Goal: Task Accomplishment & Management: Manage account settings

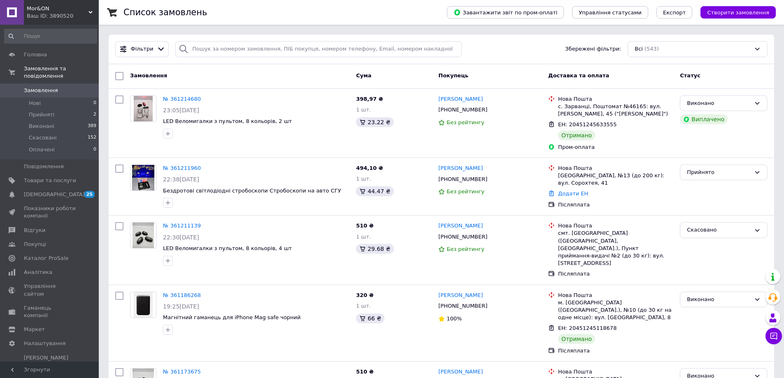
drag, startPoint x: 589, startPoint y: 108, endPoint x: 560, endPoint y: 108, distance: 28.4
click at [560, 108] on div "с. Зарванці, Поштомат №46165: вул. [PERSON_NAME], 45 ("[PERSON_NAME]")" at bounding box center [615, 110] width 115 height 15
click at [558, 107] on div "Нова Пошта с. Зарванці, Поштомат №46165: вул. Мирна, 45 ("ВІКТОРІЯ")" at bounding box center [616, 107] width 119 height 23
drag, startPoint x: 558, startPoint y: 107, endPoint x: 586, endPoint y: 107, distance: 28.4
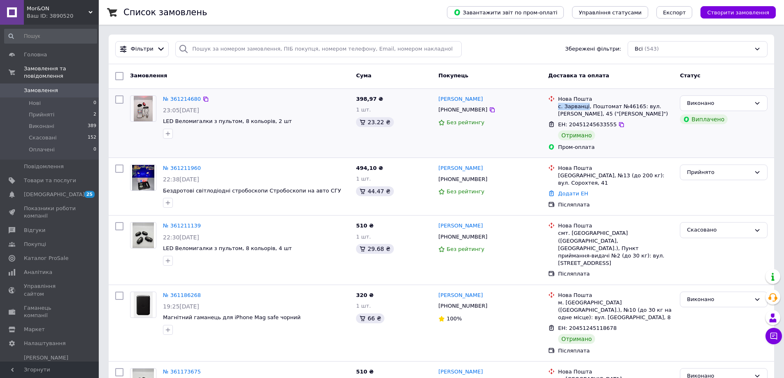
click at [586, 107] on div "Нова Пошта с. Зарванці, Поштомат №46165: вул. Мирна, 45 ("ВІКТОРІЯ")" at bounding box center [616, 107] width 119 height 23
click at [589, 108] on div "с. Зарванці, Поштомат №46165: вул. [PERSON_NAME], 45 ("[PERSON_NAME]")" at bounding box center [615, 110] width 115 height 15
drag, startPoint x: 600, startPoint y: 115, endPoint x: 557, endPoint y: 106, distance: 43.8
click at [557, 106] on div "Нова Пошта с. Зарванці, Поштомат №46165: вул. Мирна, 45 ("ВІКТОРІЯ")" at bounding box center [616, 107] width 119 height 23
click at [565, 108] on div "с. Зарванці, Поштомат №46165: вул. [PERSON_NAME], 45 ("[PERSON_NAME]")" at bounding box center [615, 110] width 115 height 15
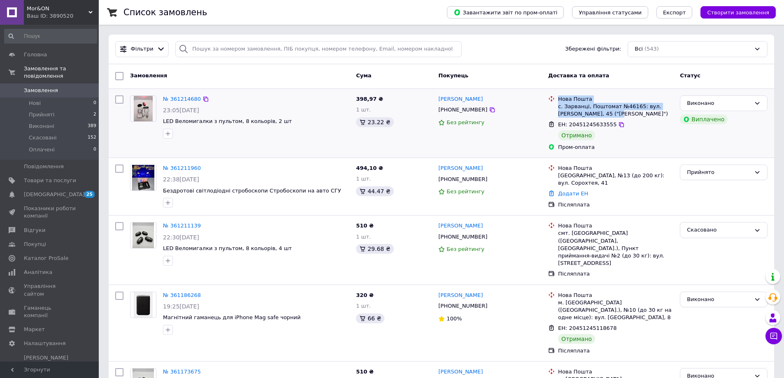
drag, startPoint x: 556, startPoint y: 107, endPoint x: 598, endPoint y: 114, distance: 42.5
click at [598, 114] on div "Нова Пошта с. Зарванці, Поштомат №46165: вул. Мирна, 45 ("ВІКТОРІЯ")" at bounding box center [611, 107] width 128 height 23
click at [598, 114] on div "с. Зарванці, Поштомат №46165: вул. [PERSON_NAME], 45 ("[PERSON_NAME]")" at bounding box center [615, 110] width 115 height 15
drag, startPoint x: 594, startPoint y: 114, endPoint x: 557, endPoint y: 106, distance: 38.3
click at [557, 106] on div "Нова Пошта с. Зарванці, Поштомат №46165: вул. Мирна, 45 ("ВІКТОРІЯ")" at bounding box center [616, 107] width 119 height 23
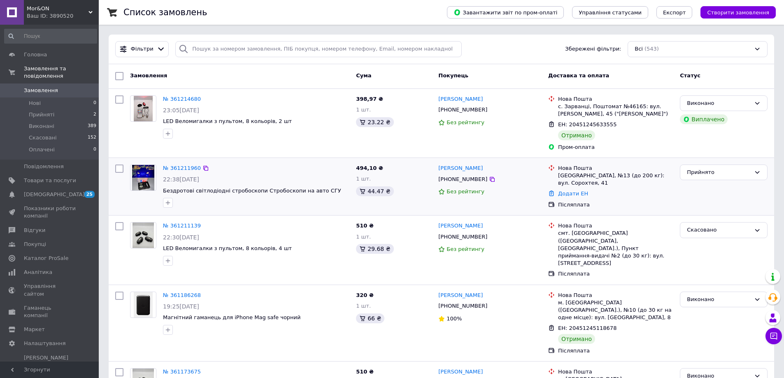
click at [558, 173] on div "Нова Пошта Івано-Франківськ, №13 (до 200 кг): вул. Сорохтея, 41" at bounding box center [616, 176] width 119 height 23
drag, startPoint x: 558, startPoint y: 173, endPoint x: 586, endPoint y: 184, distance: 30.8
click at [586, 184] on div "Нова Пошта Івано-Франківськ, №13 (до 200 кг): вул. Сорохтея, 41" at bounding box center [616, 176] width 119 height 23
click at [586, 184] on div "[GEOGRAPHIC_DATA], №13 (до 200 кг): вул. Сорохтея, 41" at bounding box center [615, 179] width 115 height 15
drag, startPoint x: 591, startPoint y: 182, endPoint x: 558, endPoint y: 176, distance: 33.2
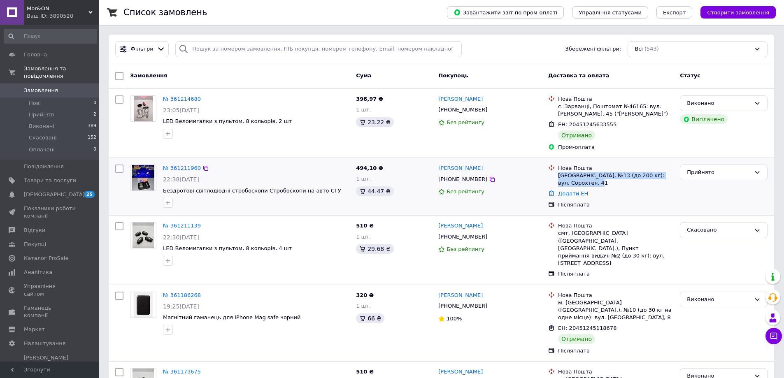
click at [558, 176] on div "[GEOGRAPHIC_DATA], №13 (до 200 кг): вул. Сорохтея, 41" at bounding box center [615, 179] width 115 height 15
click at [437, 160] on div "№ 361211960 22:38, 09.09.2025 Бездротові світлодіодні стробоскопи Стробоскопи н…" at bounding box center [442, 186] width 666 height 57
click at [388, 198] on div "494,10 ₴ 1 шт. 44.47 ₴" at bounding box center [394, 186] width 82 height 51
click at [370, 101] on div "Комісія за замовлення" at bounding box center [377, 101] width 82 height 21
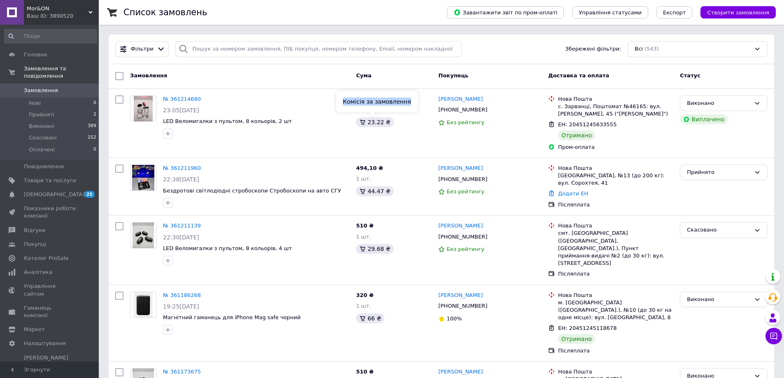
click at [370, 101] on div "Комісія за замовлення" at bounding box center [377, 101] width 82 height 21
click at [376, 192] on div "44.47 ₴" at bounding box center [374, 192] width 37 height 10
click at [374, 170] on div "Комісія за замовлення" at bounding box center [377, 170] width 82 height 21
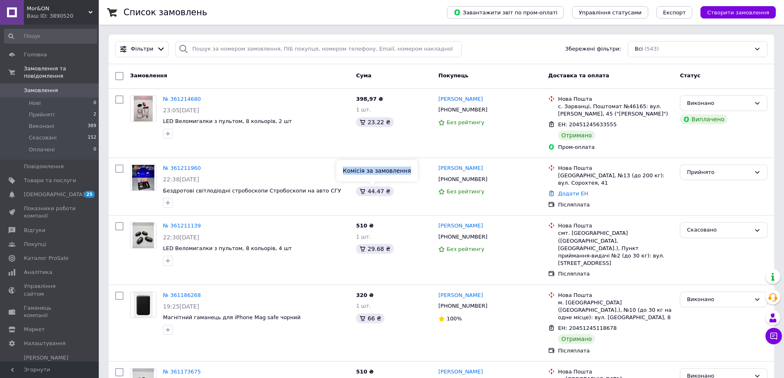
click at [374, 170] on div "Комісія за замовлення" at bounding box center [377, 170] width 82 height 21
click at [377, 245] on div "29.68 ₴" at bounding box center [374, 249] width 37 height 10
click at [374, 228] on div "Оплата за замовлення повернута" at bounding box center [373, 225] width 103 height 30
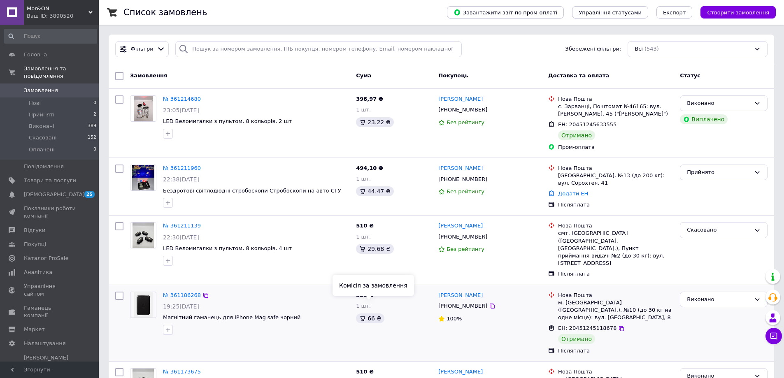
click at [374, 314] on div "66 ₴" at bounding box center [370, 319] width 28 height 10
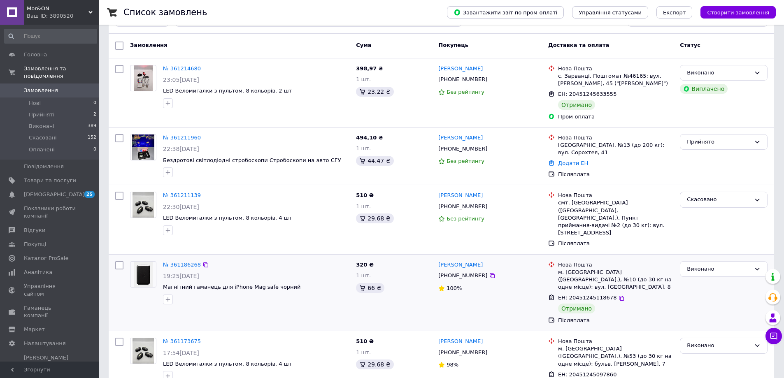
scroll to position [82, 0]
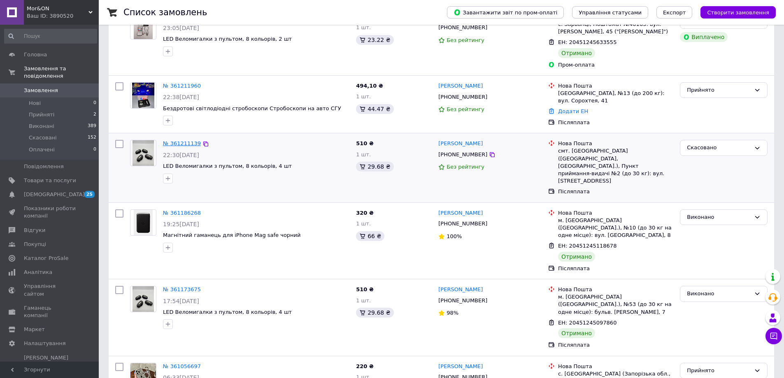
click at [186, 144] on link "№ 361211139" at bounding box center [182, 143] width 38 height 6
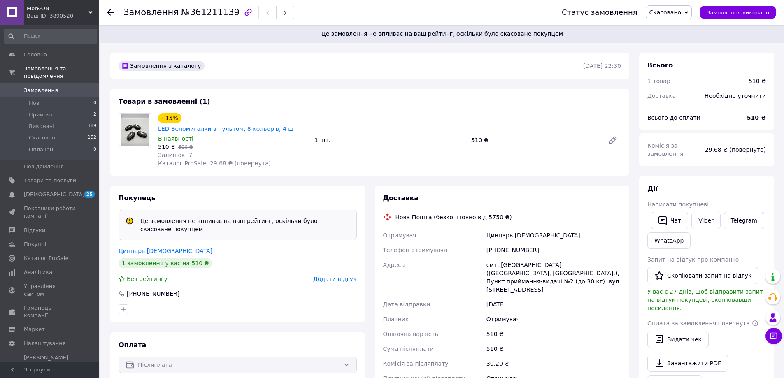
click at [492, 31] on span "Це замовлення не впливає на ваш рейтинг, оскільки було скасоване покупцем" at bounding box center [442, 34] width 664 height 8
click at [470, 59] on div "Замовлення з каталогу" at bounding box center [350, 65] width 467 height 13
drag, startPoint x: 141, startPoint y: 212, endPoint x: 166, endPoint y: 222, distance: 27.0
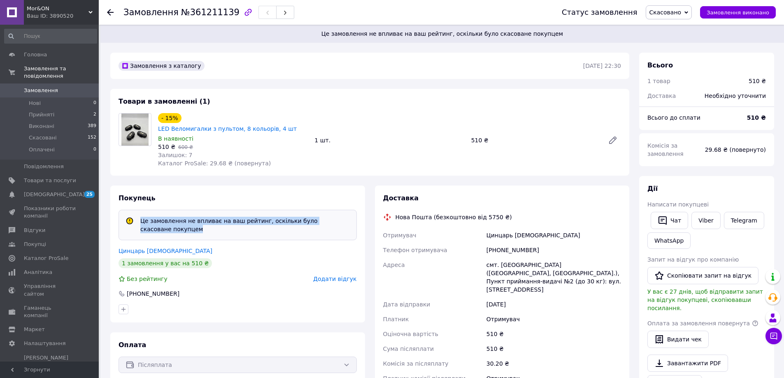
click at [166, 222] on div "Це замовлення не впливає на ваш рейтинг, оскільки було скасоване покупцем" at bounding box center [245, 225] width 216 height 16
drag, startPoint x: 166, startPoint y: 222, endPoint x: 138, endPoint y: 208, distance: 32.0
click at [138, 217] on div "Це замовлення не впливає на ваш рейтинг, оскільки було скасоване покупцем" at bounding box center [245, 225] width 216 height 16
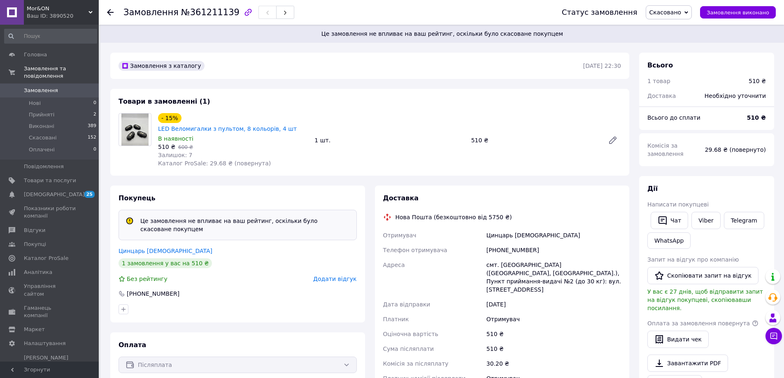
click at [128, 218] on icon at bounding box center [130, 221] width 6 height 6
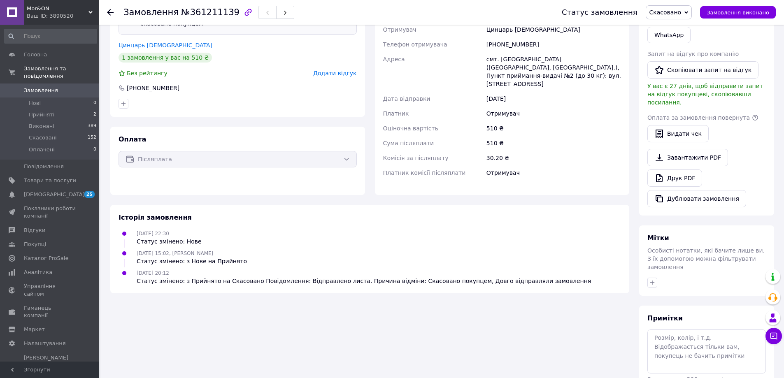
scroll to position [41, 0]
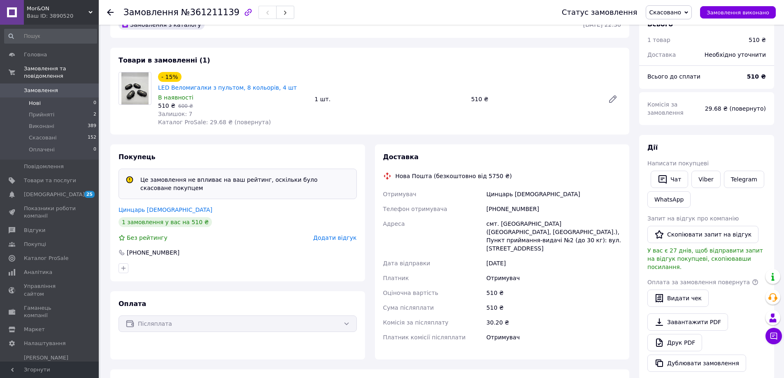
click at [65, 101] on li "Нові 0" at bounding box center [50, 104] width 101 height 12
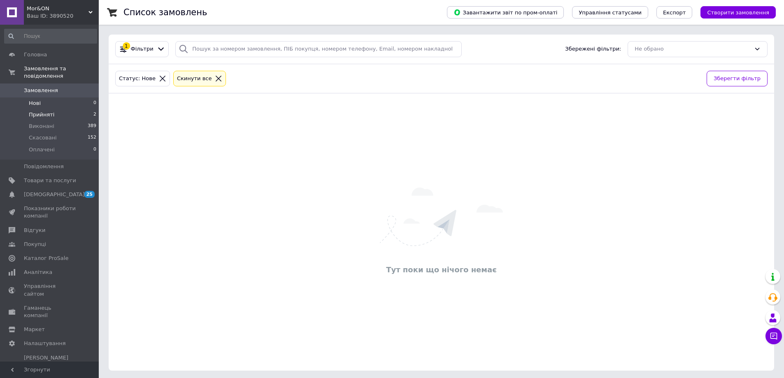
click at [76, 109] on li "Прийняті 2" at bounding box center [50, 115] width 101 height 12
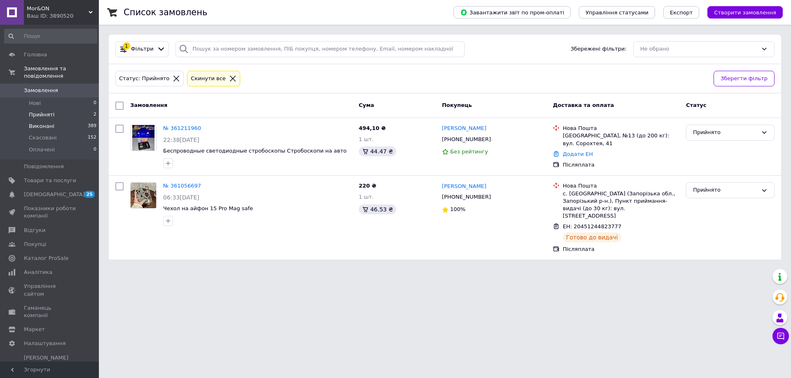
click at [40, 123] on span "Виконані" at bounding box center [42, 126] width 26 height 7
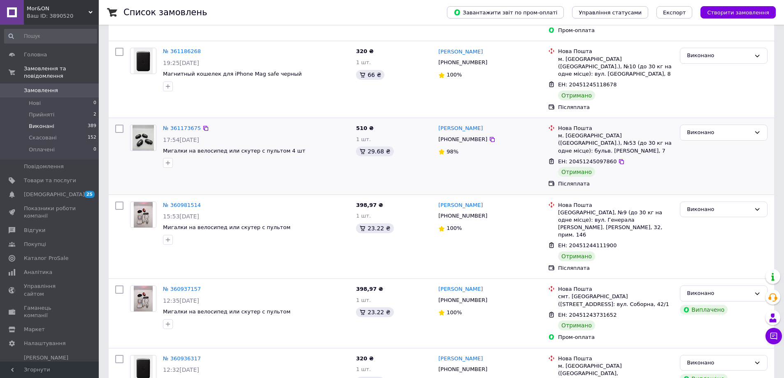
scroll to position [165, 0]
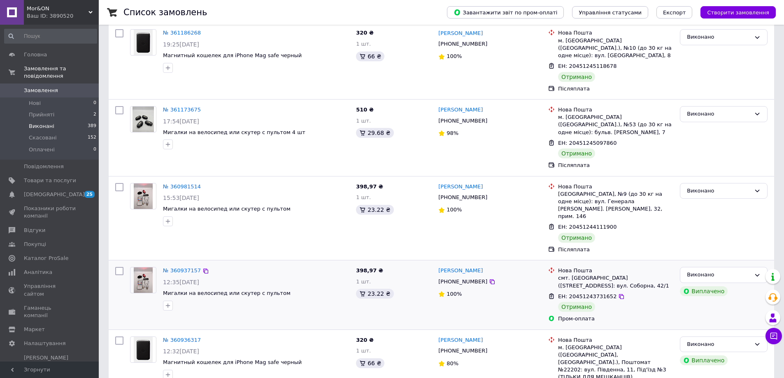
drag, startPoint x: 182, startPoint y: 254, endPoint x: 194, endPoint y: 254, distance: 12.4
click at [194, 279] on span "12:35[DATE]" at bounding box center [181, 282] width 36 height 7
click at [534, 264] on div "[PERSON_NAME] [PHONE_NUMBER] 100%" at bounding box center [490, 295] width 110 height 62
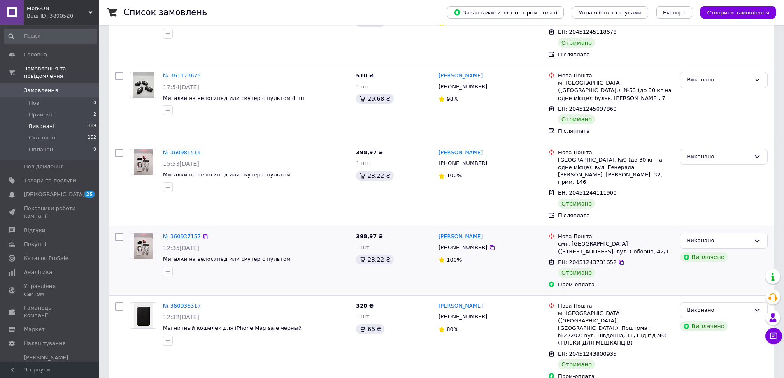
scroll to position [247, 0]
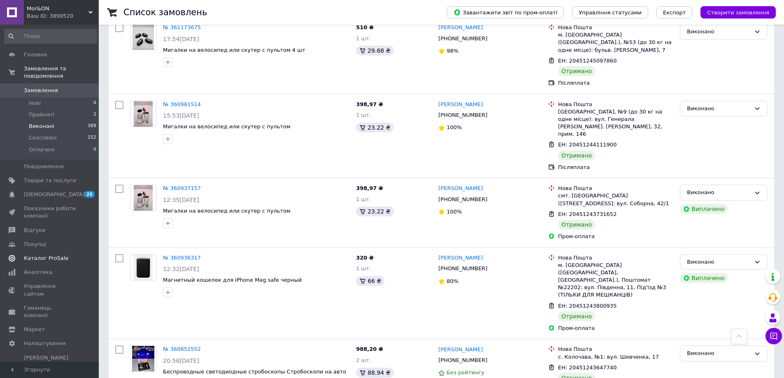
click at [53, 255] on span "Каталог ProSale" at bounding box center [46, 258] width 44 height 7
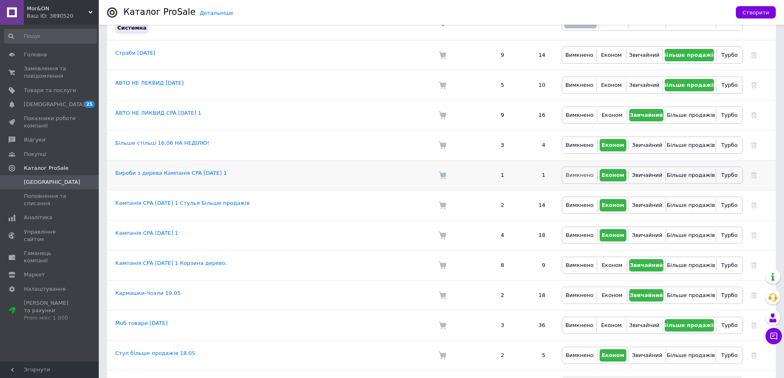
scroll to position [183, 0]
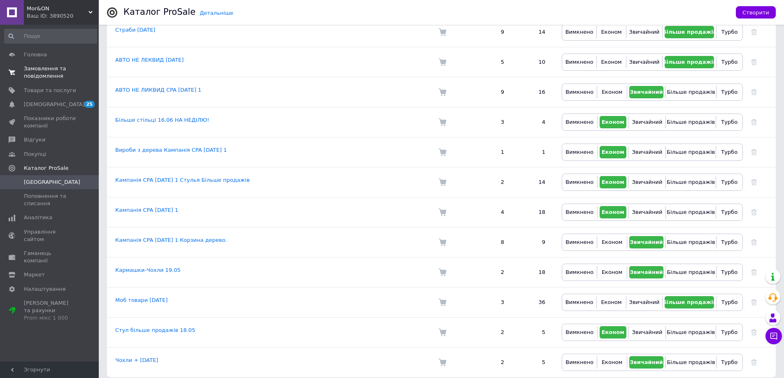
click at [53, 65] on span "Замовлення та повідомлення" at bounding box center [50, 72] width 52 height 15
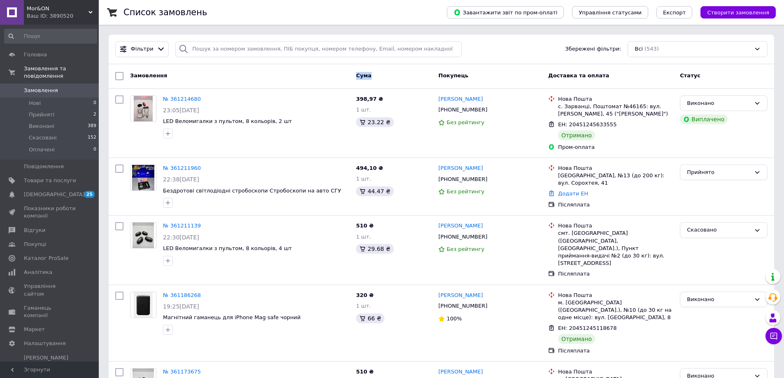
drag, startPoint x: 372, startPoint y: 74, endPoint x: 349, endPoint y: 74, distance: 23.5
click at [349, 74] on div "Замовлення Cума Покупець Доставка та оплата Статус" at bounding box center [441, 76] width 659 height 15
click at [349, 74] on div "Замовлення" at bounding box center [240, 76] width 226 height 15
drag, startPoint x: 361, startPoint y: 75, endPoint x: 710, endPoint y: 77, distance: 349.6
click at [710, 77] on div "Замовлення Cума Покупець Доставка та оплата Статус" at bounding box center [441, 76] width 659 height 15
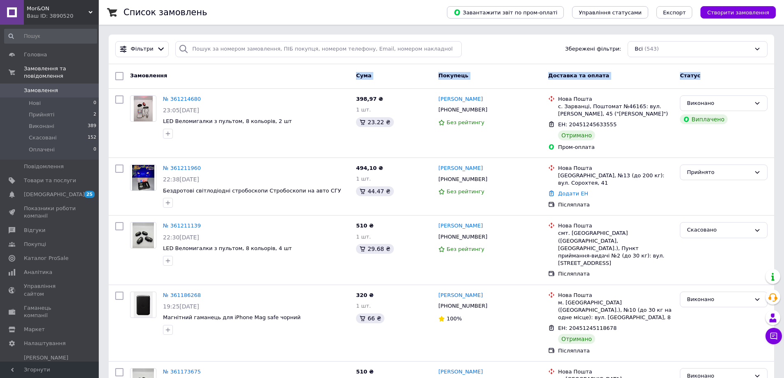
click at [710, 77] on div "Статус" at bounding box center [724, 76] width 94 height 15
click at [175, 98] on link "№ 361214680" at bounding box center [182, 99] width 38 height 6
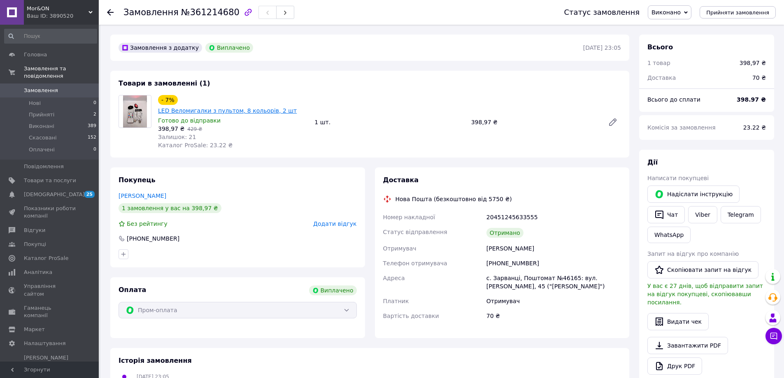
click at [210, 107] on link "LED Веломигалки з пультом, 8 кольорів, 2 шт" at bounding box center [227, 110] width 139 height 7
click at [57, 55] on span "Головна" at bounding box center [50, 54] width 52 height 7
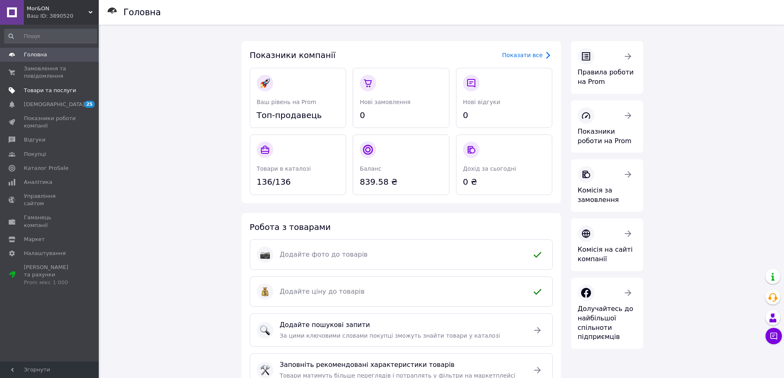
click at [61, 91] on span "Товари та послуги" at bounding box center [50, 90] width 52 height 7
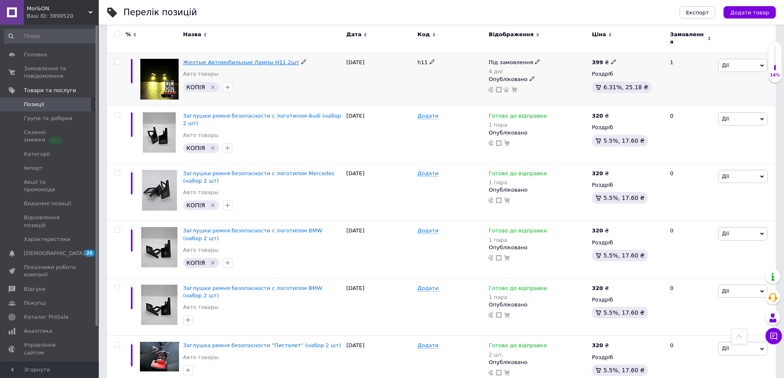
scroll to position [865, 0]
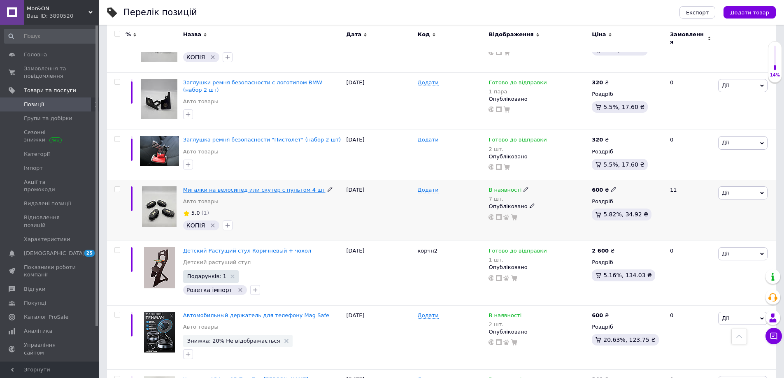
click at [252, 187] on span "Мигалки на велосипед или скутер с пультом 4 шт" at bounding box center [254, 190] width 142 height 6
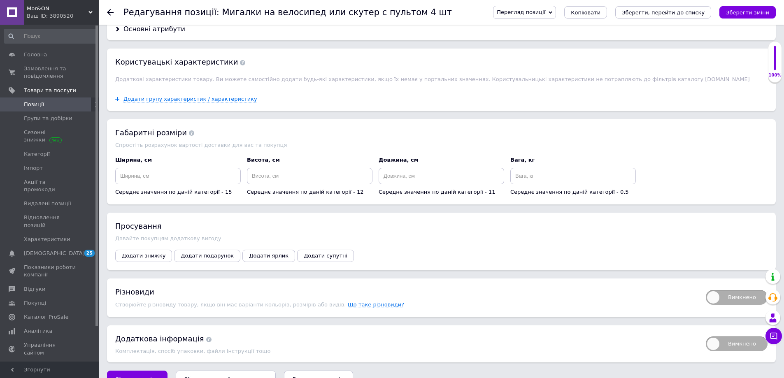
scroll to position [859, 0]
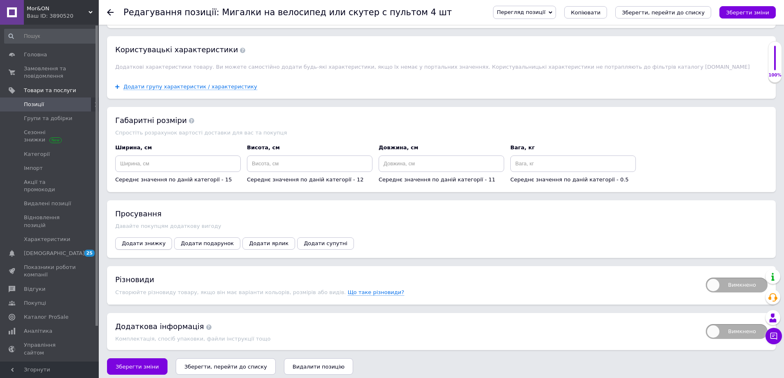
click at [150, 240] on span "Додати знижку" at bounding box center [144, 243] width 44 height 6
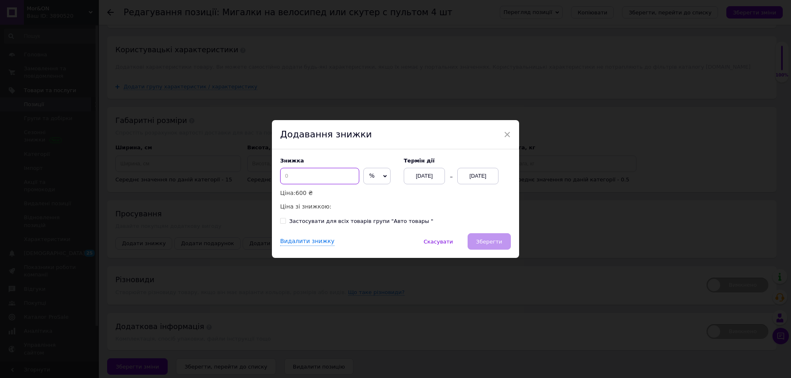
click at [328, 177] on input at bounding box center [319, 176] width 79 height 16
click at [362, 197] on p "Ціна: 600 ₴" at bounding box center [337, 193] width 115 height 9
click at [315, 178] on input "10" at bounding box center [319, 176] width 79 height 16
click at [315, 178] on input "12" at bounding box center [319, 176] width 79 height 16
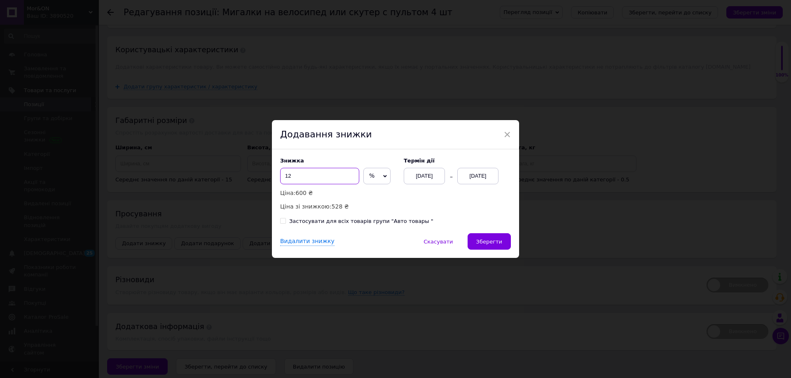
click at [315, 178] on input "12" at bounding box center [319, 176] width 79 height 16
type input "15"
click at [468, 177] on div "[DATE]" at bounding box center [477, 176] width 41 height 16
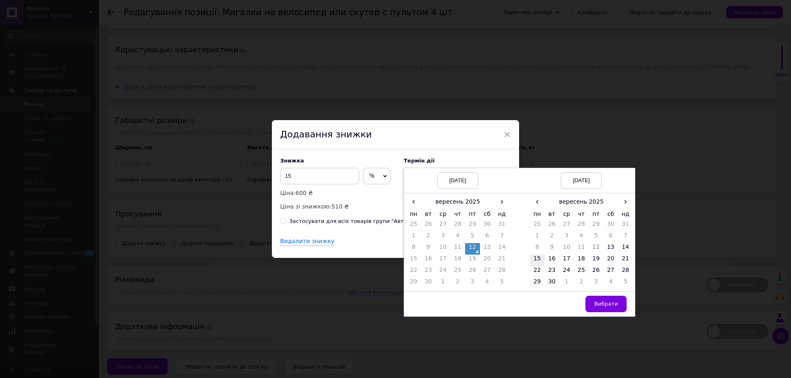
click at [535, 258] on td "15" at bounding box center [537, 261] width 15 height 12
click at [608, 304] on span "Вибрати" at bounding box center [606, 304] width 24 height 6
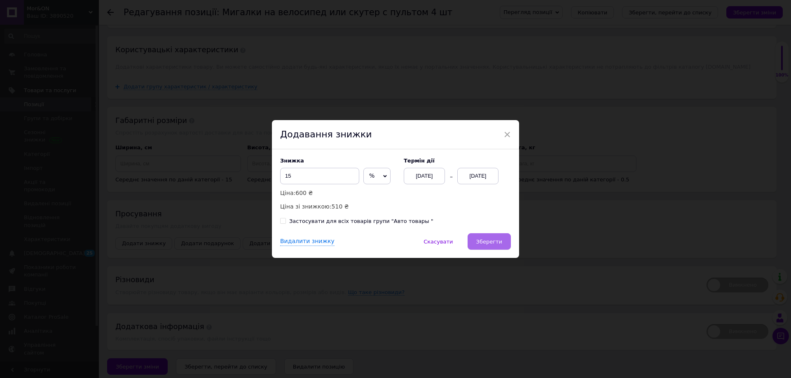
click at [493, 237] on button "Зберегти" at bounding box center [488, 241] width 43 height 16
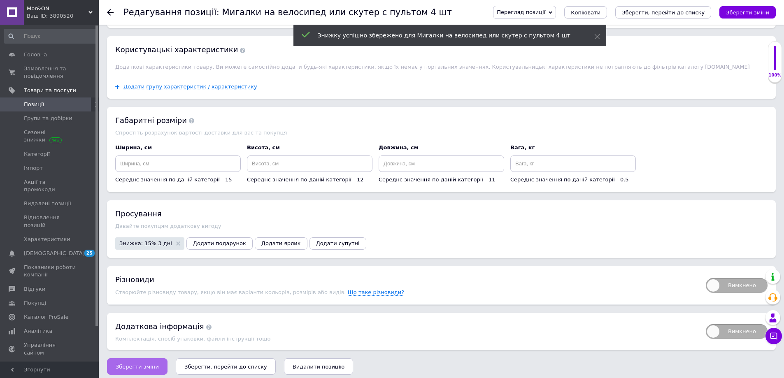
click at [140, 364] on span "Зберегти зміни" at bounding box center [137, 367] width 43 height 6
click at [109, 11] on icon at bounding box center [110, 12] width 7 height 7
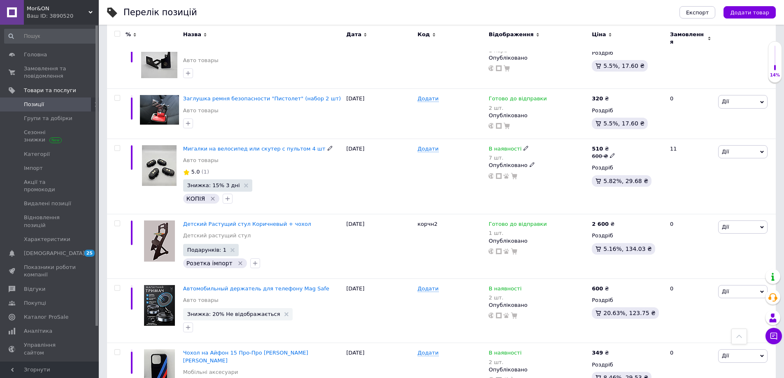
scroll to position [994, 0]
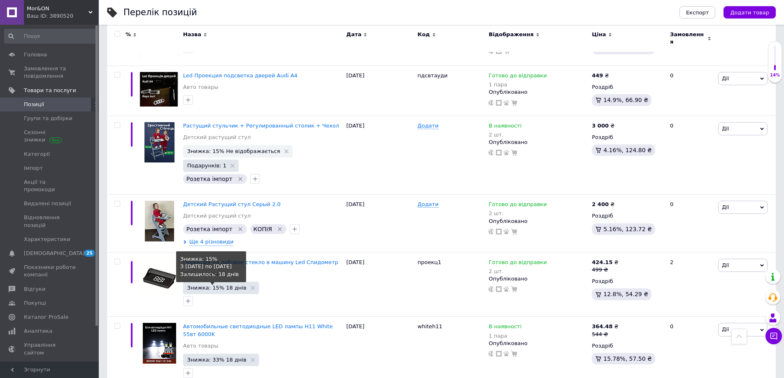
scroll to position [807, 0]
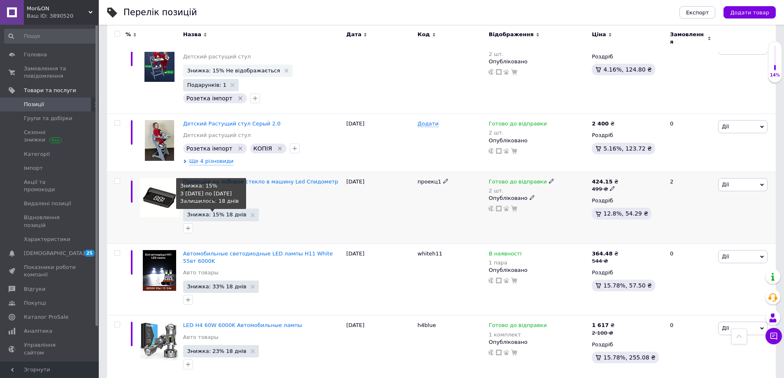
click at [218, 212] on span "Знижка: 15% 18 днів" at bounding box center [216, 214] width 59 height 5
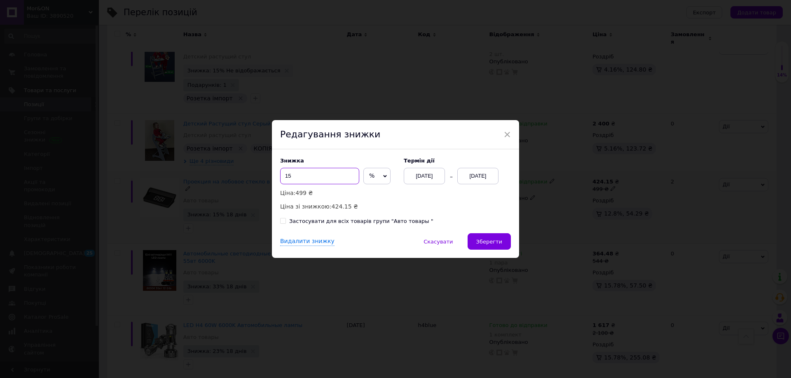
drag, startPoint x: 313, startPoint y: 179, endPoint x: 276, endPoint y: 177, distance: 36.3
click at [276, 177] on div "Знижка 15 % ₴ Ціна: 499 ₴ Ціна зі знижкою: 424.15 ₴ Термін дії [DATE] [DATE] За…" at bounding box center [395, 191] width 247 height 84
click at [308, 176] on input "10" at bounding box center [319, 176] width 79 height 16
click at [307, 176] on input "10" at bounding box center [319, 176] width 79 height 16
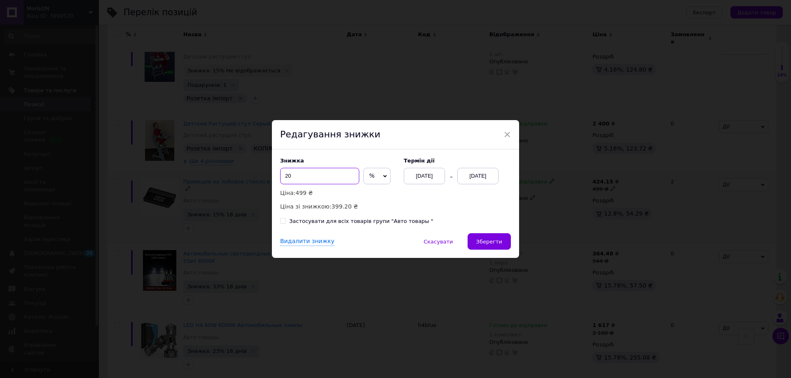
type input "20"
click at [463, 176] on div "[DATE]" at bounding box center [477, 176] width 41 height 16
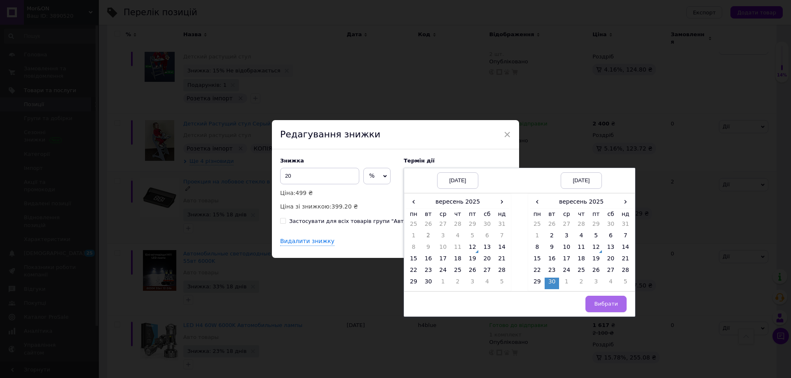
click at [610, 300] on button "Вибрати" at bounding box center [605, 304] width 41 height 16
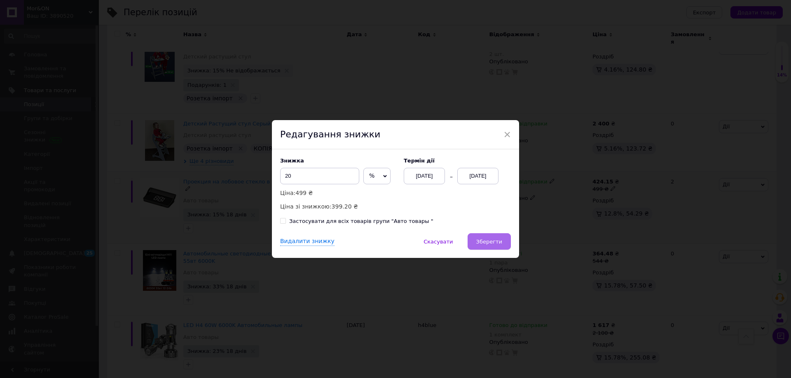
click at [495, 247] on button "Зберегти" at bounding box center [488, 241] width 43 height 16
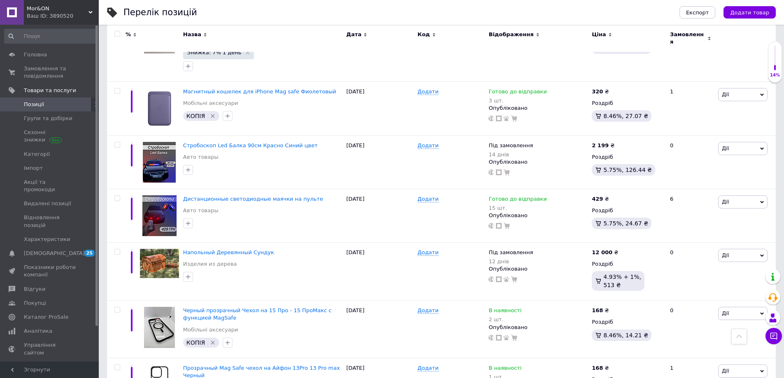
scroll to position [107, 0]
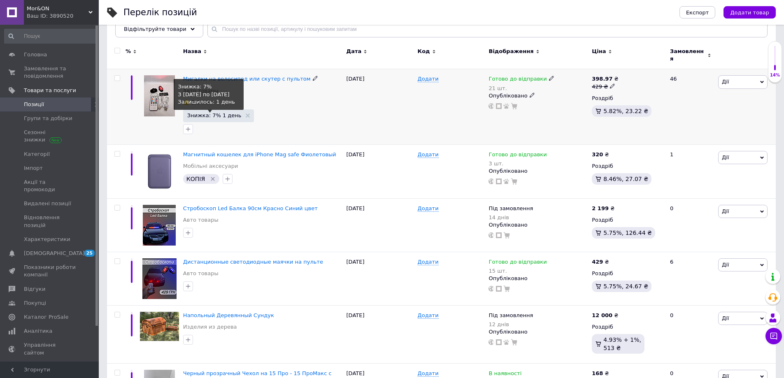
click at [216, 114] on span "Знижка: 7% 1 день" at bounding box center [214, 115] width 54 height 5
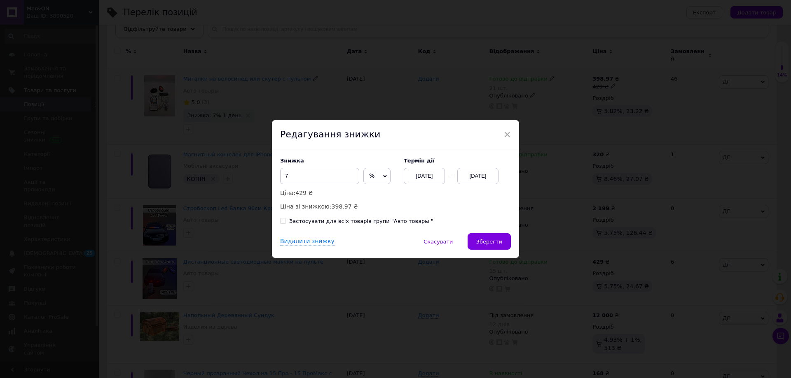
click at [482, 180] on div "[DATE]" at bounding box center [477, 176] width 41 height 16
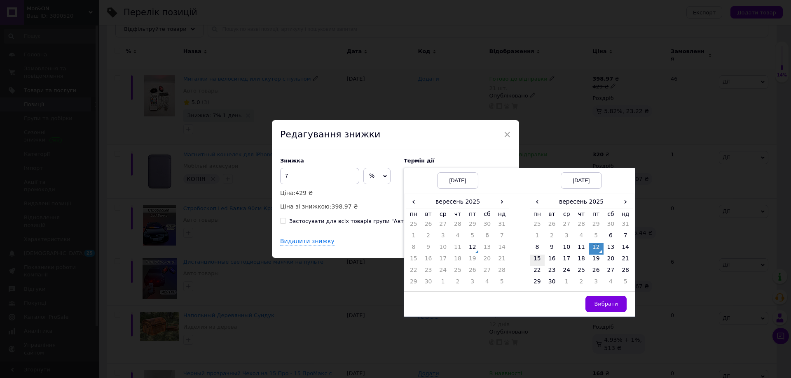
click at [537, 256] on td "15" at bounding box center [537, 261] width 15 height 12
click at [616, 306] on button "Вибрати" at bounding box center [605, 304] width 41 height 16
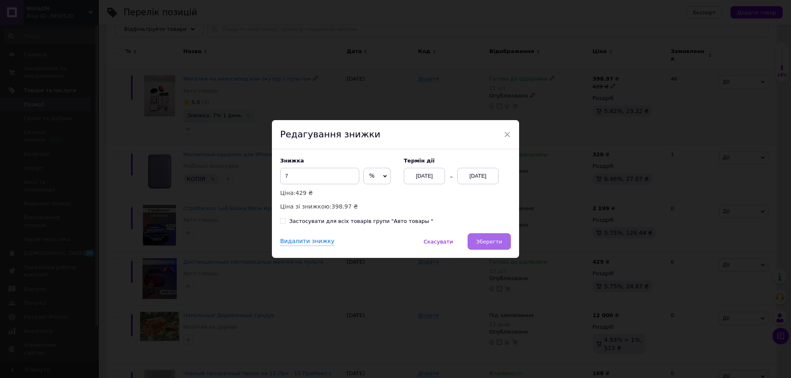
click at [485, 244] on span "Зберегти" at bounding box center [489, 242] width 26 height 6
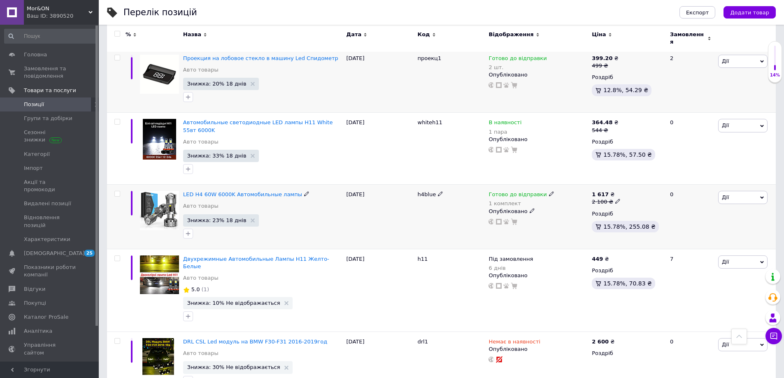
scroll to position [1013, 0]
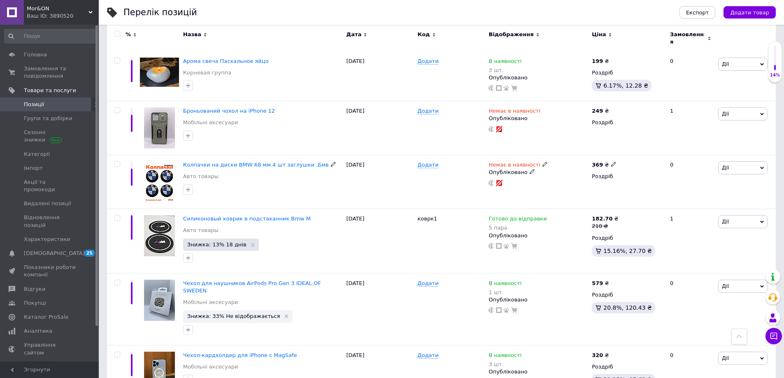
scroll to position [984, 0]
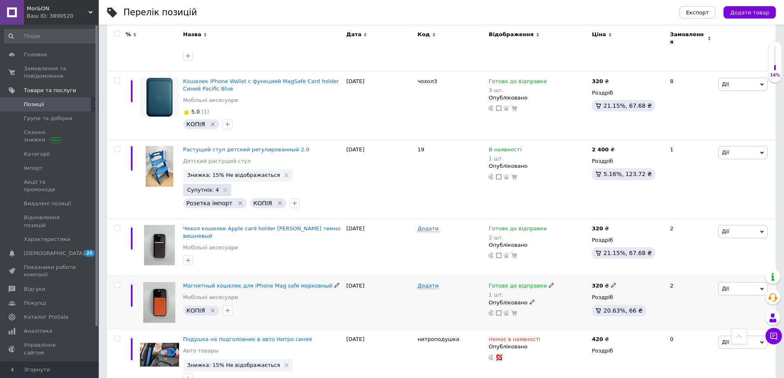
scroll to position [1037, 0]
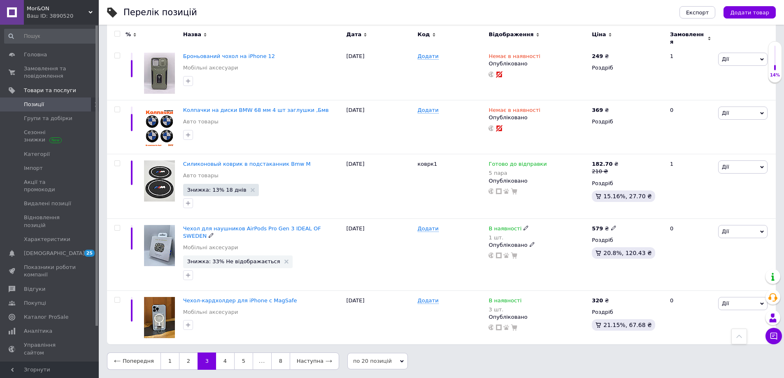
scroll to position [984, 0]
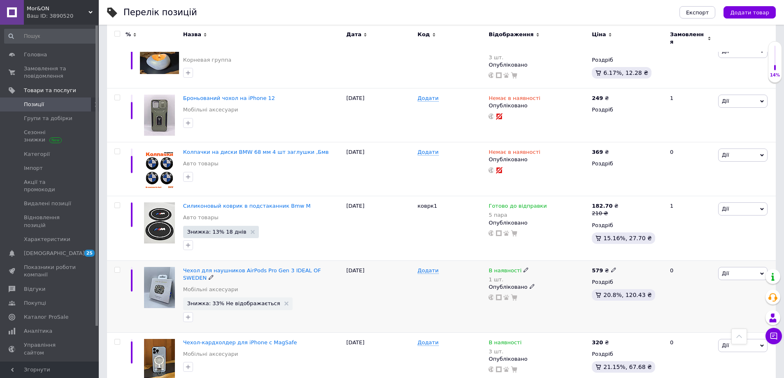
click at [118, 268] on input "checkbox" at bounding box center [116, 270] width 5 height 5
checkbox input "true"
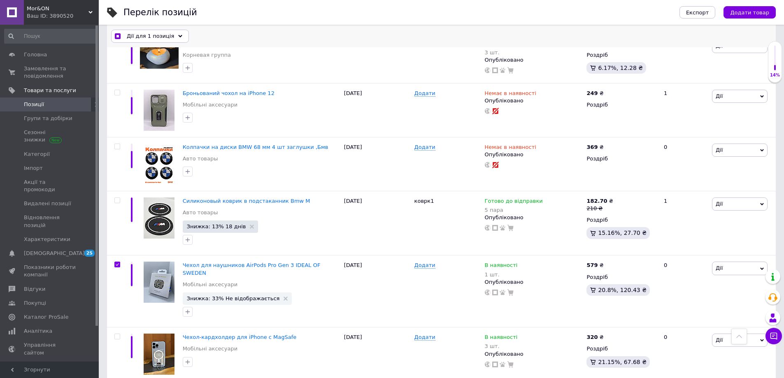
click at [170, 35] on div "Дії для 1 позиція" at bounding box center [150, 36] width 78 height 13
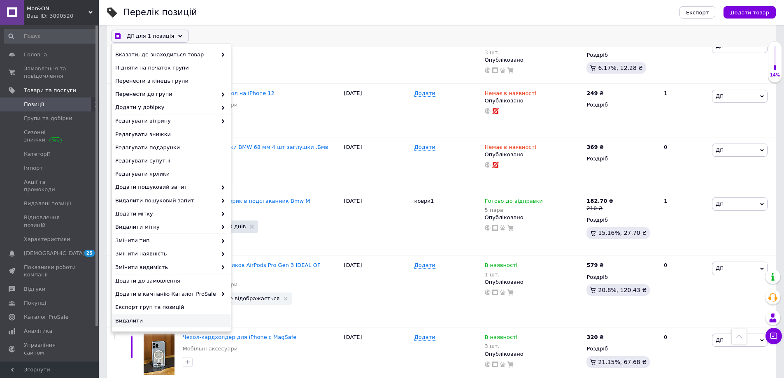
click at [147, 323] on span "Видалити" at bounding box center [170, 320] width 110 height 7
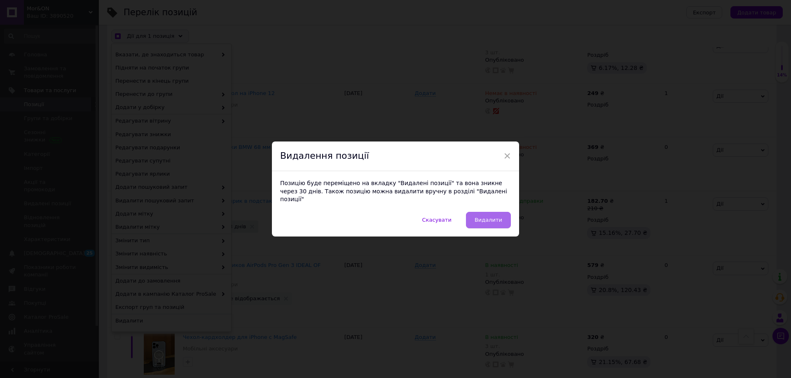
click at [481, 217] on span "Видалити" at bounding box center [488, 220] width 28 height 6
checkbox input "true"
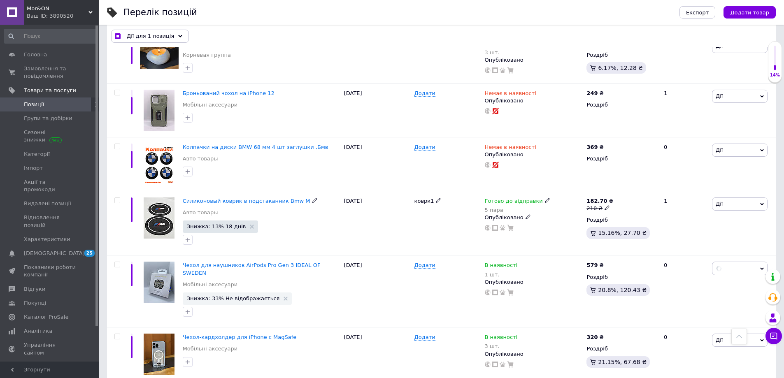
checkbox input "false"
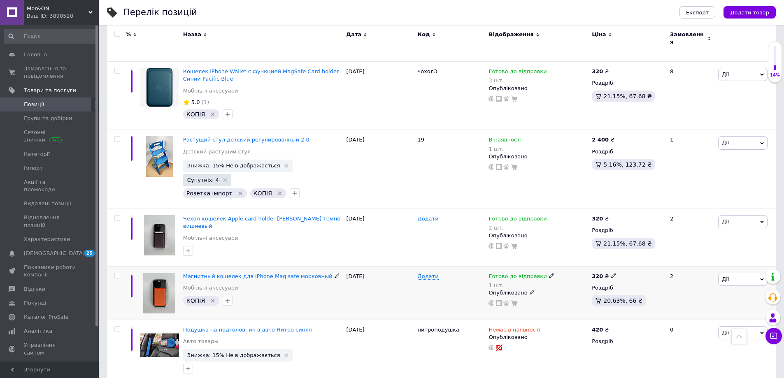
scroll to position [1037, 0]
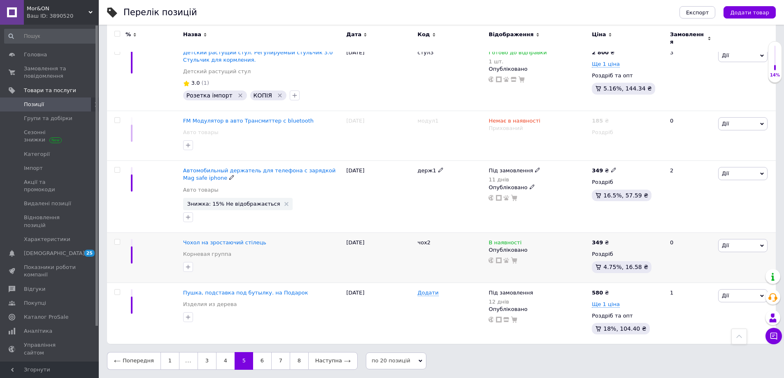
scroll to position [1027, 0]
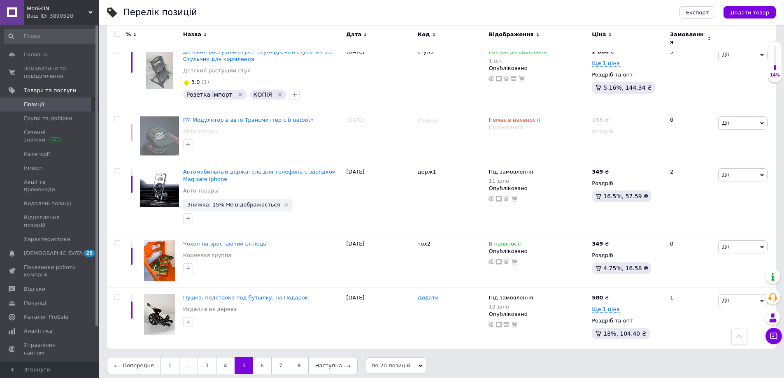
click at [259, 360] on link "6" at bounding box center [262, 365] width 18 height 17
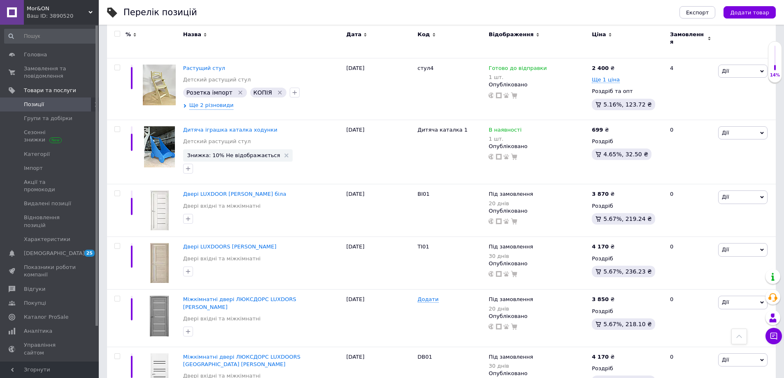
scroll to position [1027, 0]
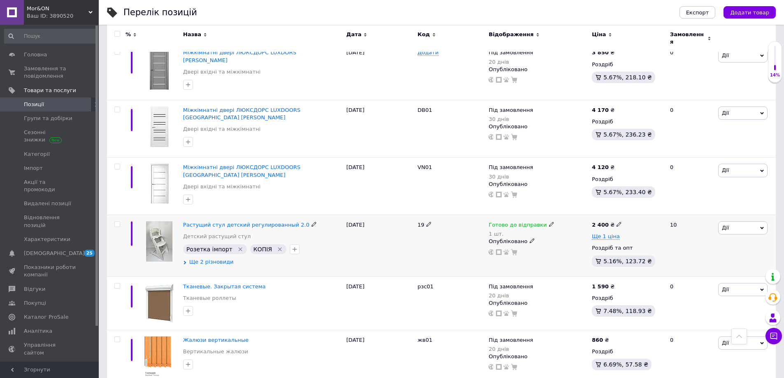
click at [223, 259] on span "Ще 2 різновиди" at bounding box center [211, 262] width 44 height 7
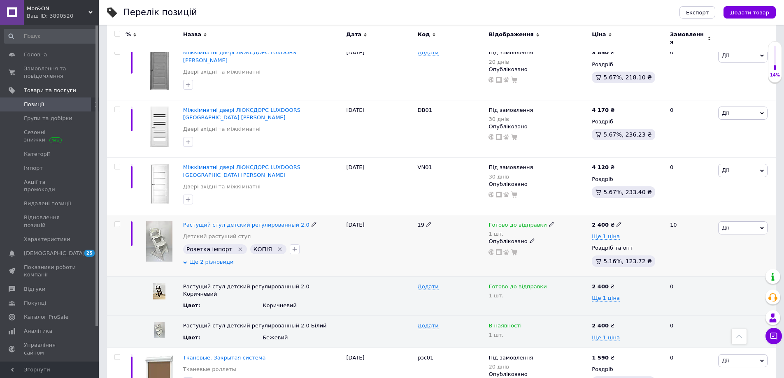
click at [216, 259] on span "Ще 2 різновиди" at bounding box center [211, 262] width 44 height 7
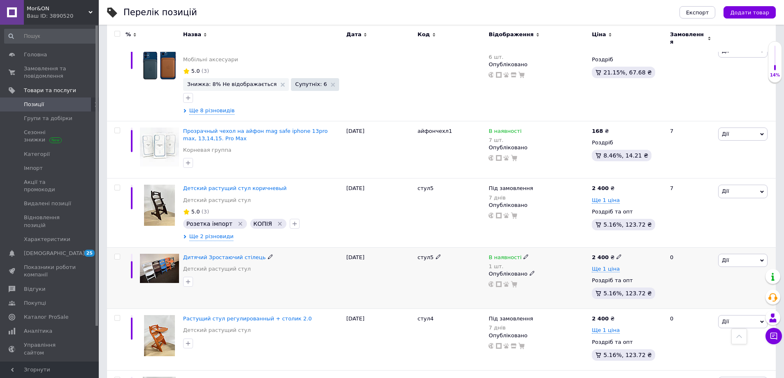
scroll to position [368, 0]
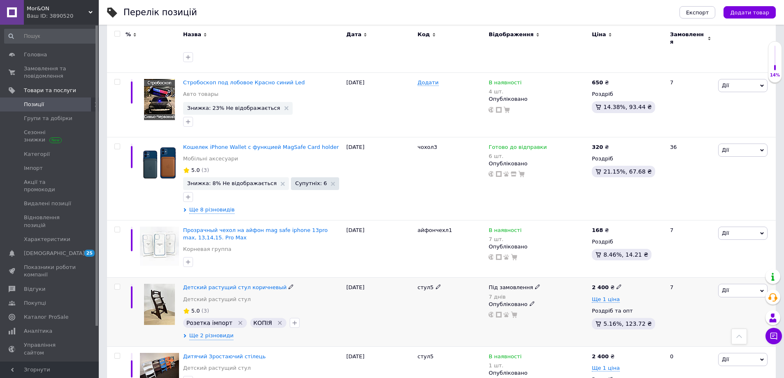
click at [535, 285] on icon at bounding box center [537, 287] width 5 height 5
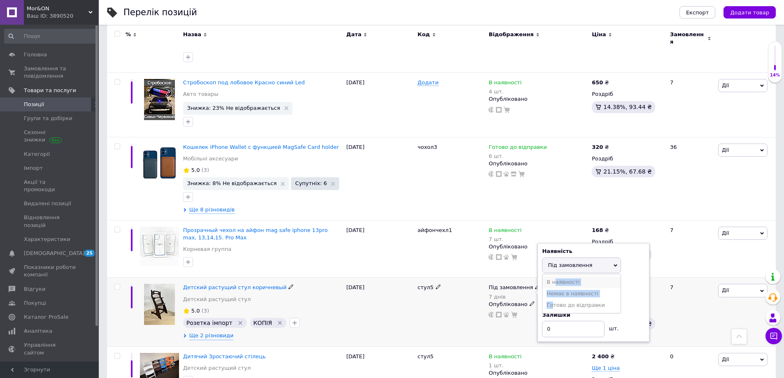
drag, startPoint x: 553, startPoint y: 303, endPoint x: 555, endPoint y: 278, distance: 24.8
click at [555, 278] on ul "В наявності Немає в наявності [PERSON_NAME] до відправки" at bounding box center [581, 294] width 79 height 40
click at [555, 280] on div "Дні" at bounding box center [593, 283] width 103 height 7
click at [563, 268] on span "Під замовлення" at bounding box center [581, 266] width 79 height 16
click at [563, 280] on li "В наявності" at bounding box center [582, 283] width 78 height 12
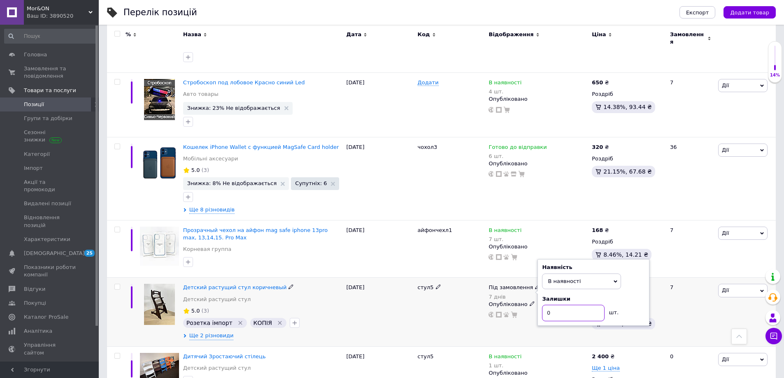
click at [559, 310] on input "0" at bounding box center [573, 313] width 63 height 16
type input "1"
click at [412, 329] on div "[DATE]" at bounding box center [380, 312] width 71 height 69
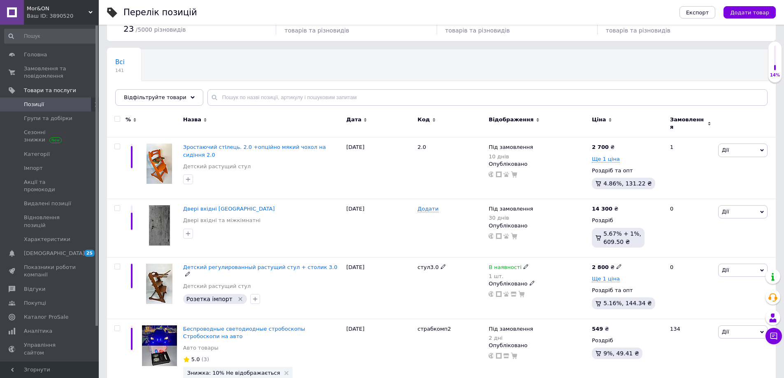
scroll to position [121, 0]
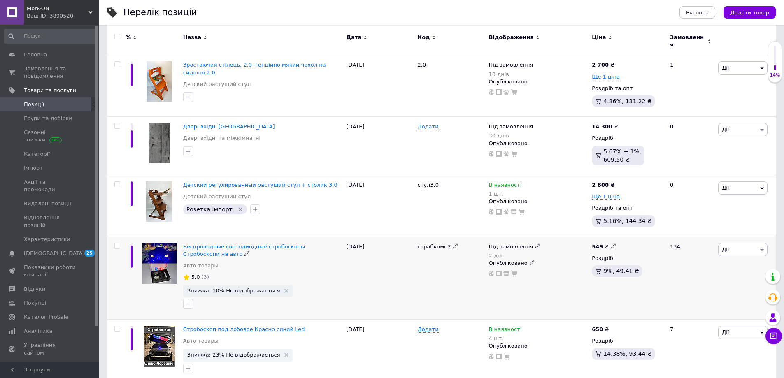
click at [535, 244] on icon at bounding box center [537, 246] width 5 height 5
click at [504, 237] on div "Під замовлення 2 дні Наявність Під замовлення В наявності Немає в наявності Гот…" at bounding box center [538, 278] width 103 height 83
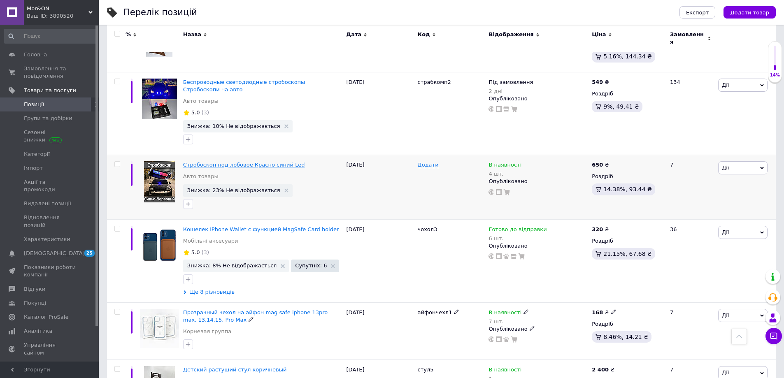
scroll to position [450, 0]
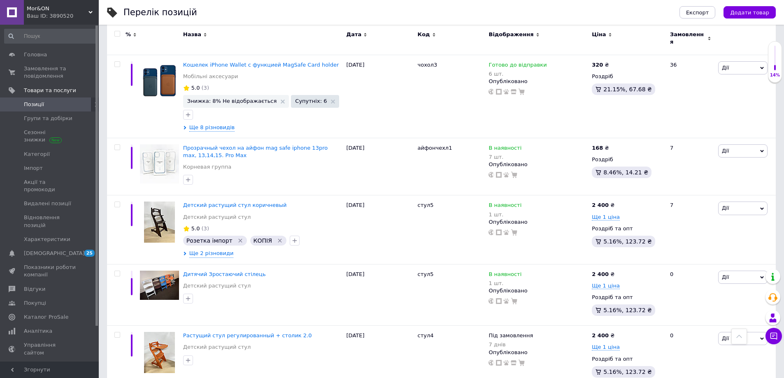
click at [578, 26] on div "Відображення" at bounding box center [538, 39] width 103 height 28
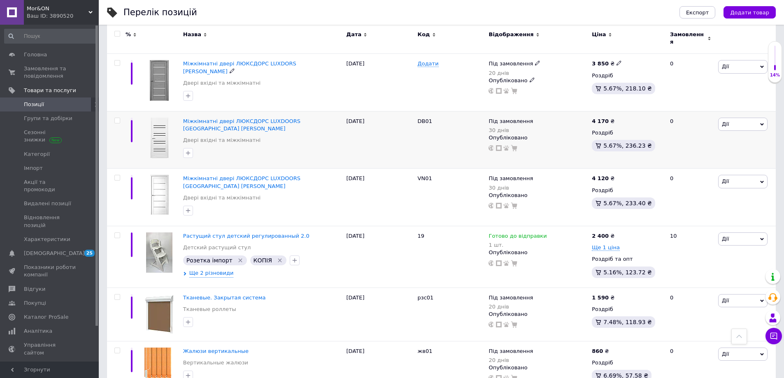
scroll to position [1047, 0]
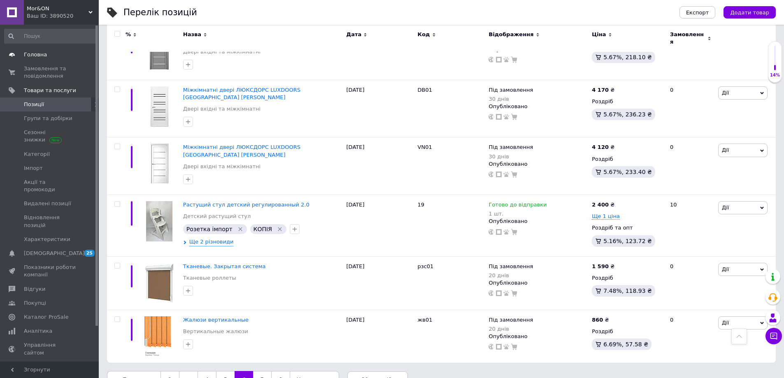
click at [54, 57] on span "Головна" at bounding box center [50, 54] width 52 height 7
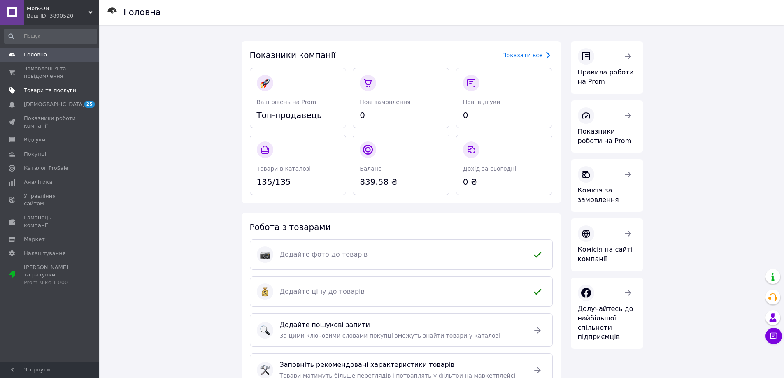
click at [44, 87] on span "Товари та послуги" at bounding box center [50, 90] width 52 height 7
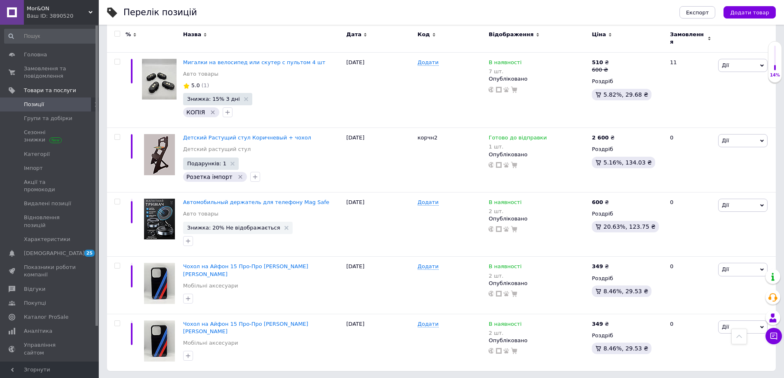
scroll to position [994, 0]
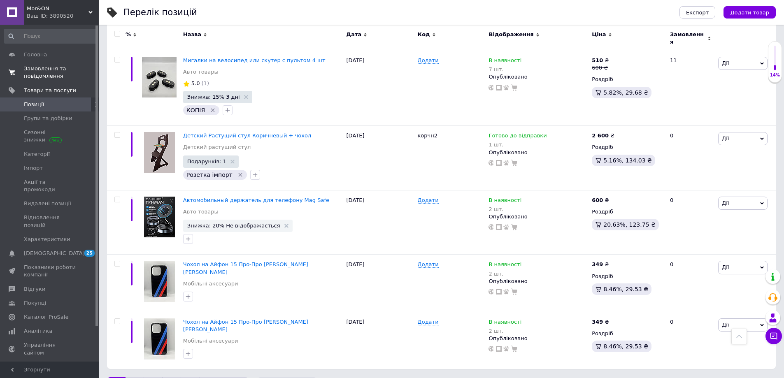
click at [36, 72] on span "Замовлення та повідомлення" at bounding box center [50, 72] width 52 height 15
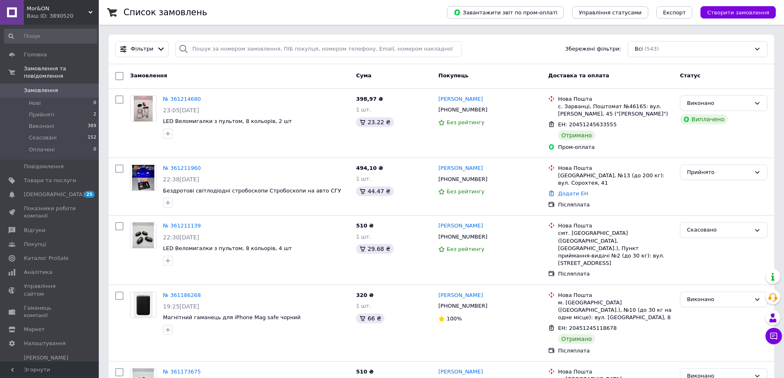
drag, startPoint x: 251, startPoint y: 51, endPoint x: 230, endPoint y: 62, distance: 23.8
